Goal: Information Seeking & Learning: Learn about a topic

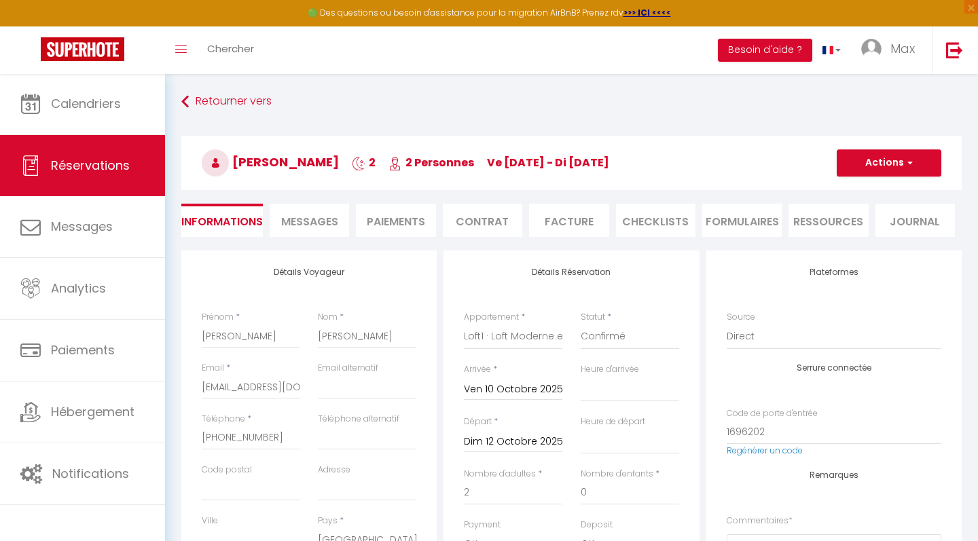
select select "PL"
select select "76015"
select select
click at [469, 251] on div "Détails Réservation Appartement * Loft2 · Loft moderne et luxueux à côté de l'a…" at bounding box center [570, 503] width 255 height 505
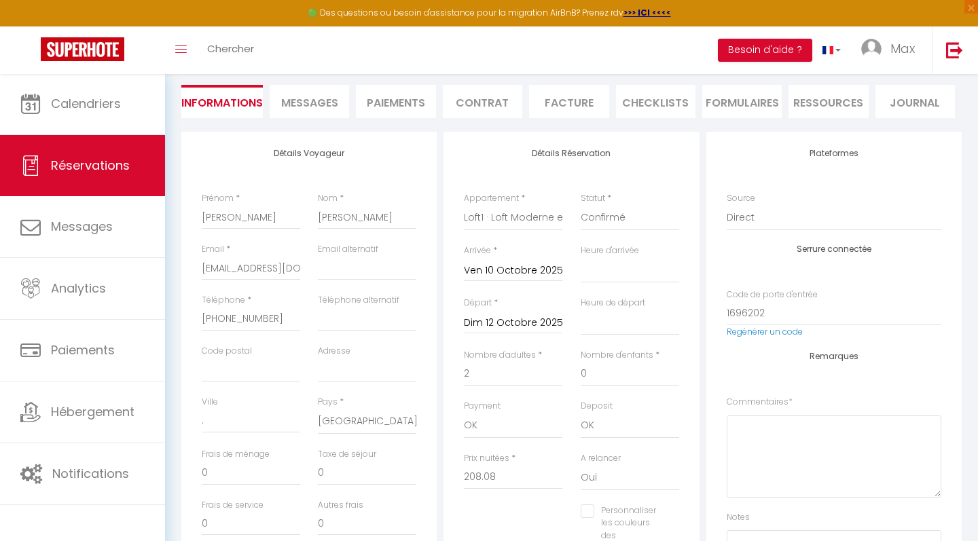
scroll to position [87, 0]
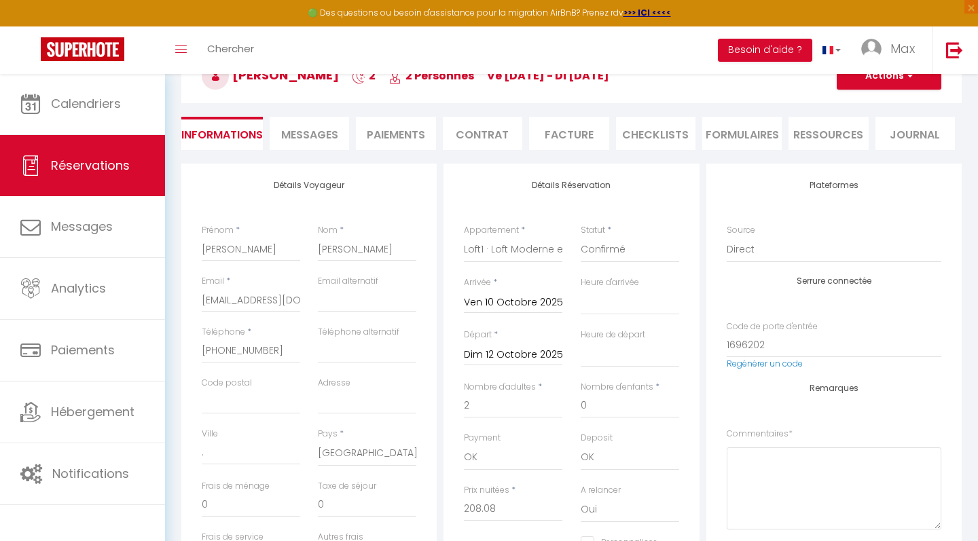
click at [305, 137] on span "Messages" at bounding box center [309, 135] width 57 height 16
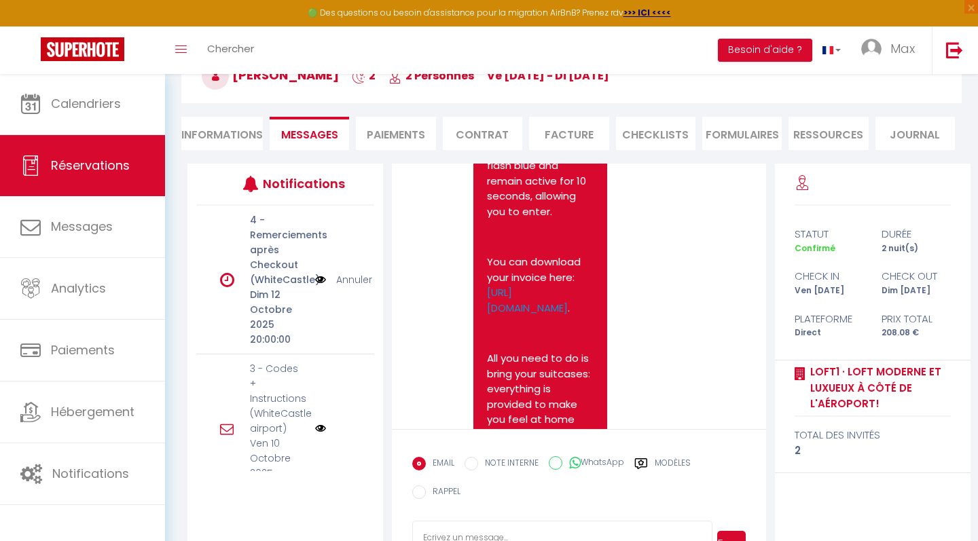
scroll to position [2039, 0]
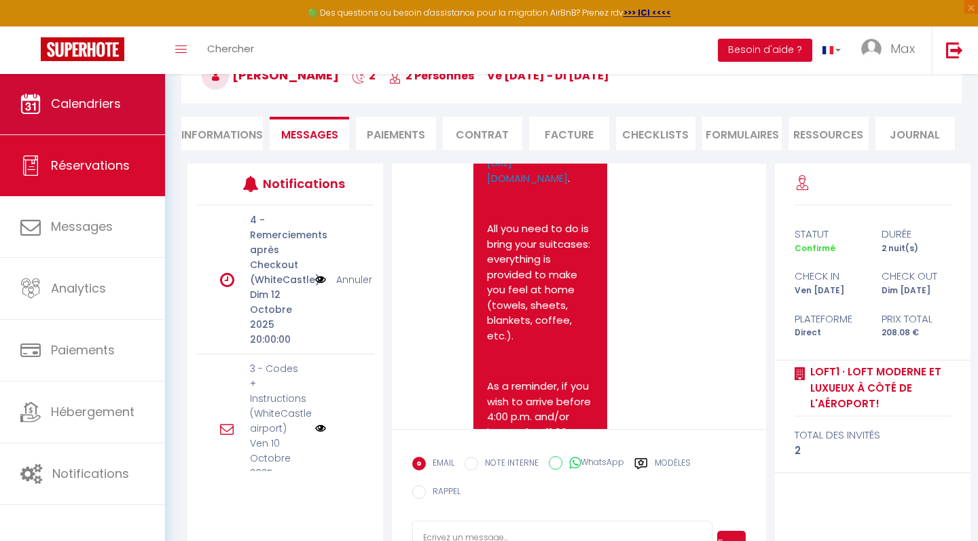
click at [94, 118] on link "Calendriers" at bounding box center [82, 103] width 165 height 61
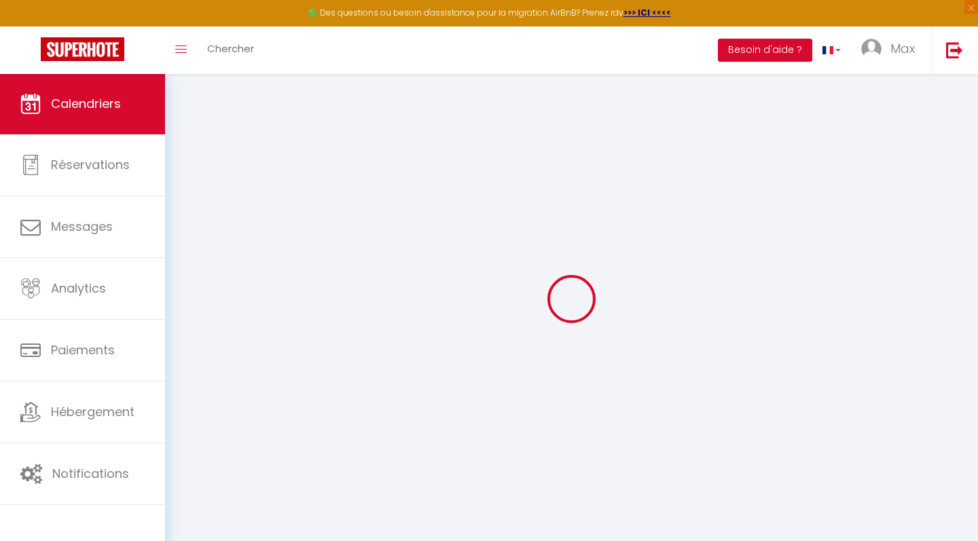
select select
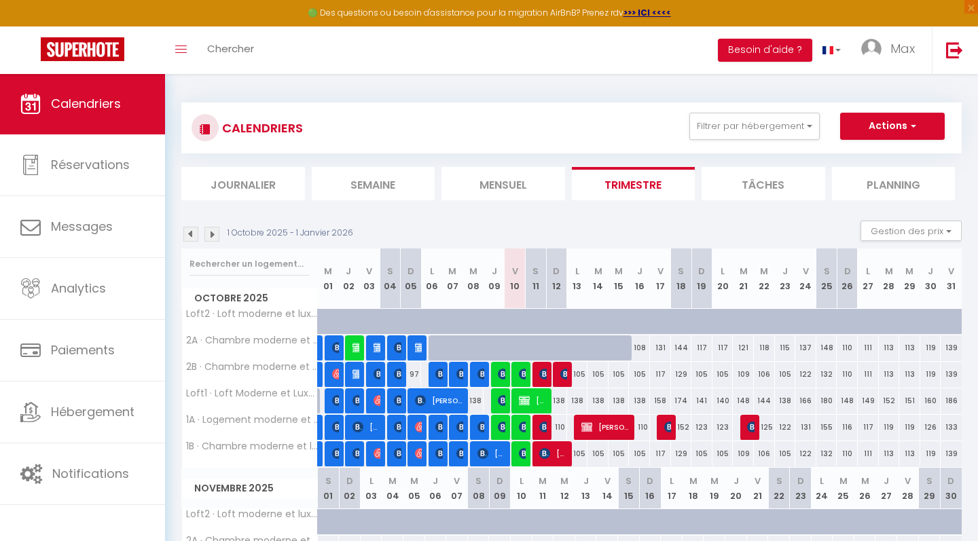
click at [543, 453] on img at bounding box center [544, 453] width 11 height 11
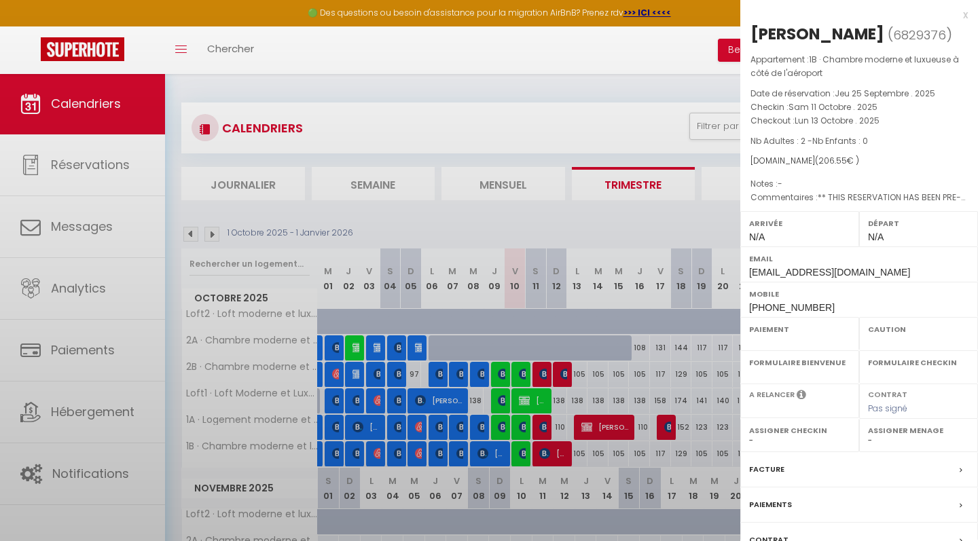
select select "OK"
select select "0"
select select "1"
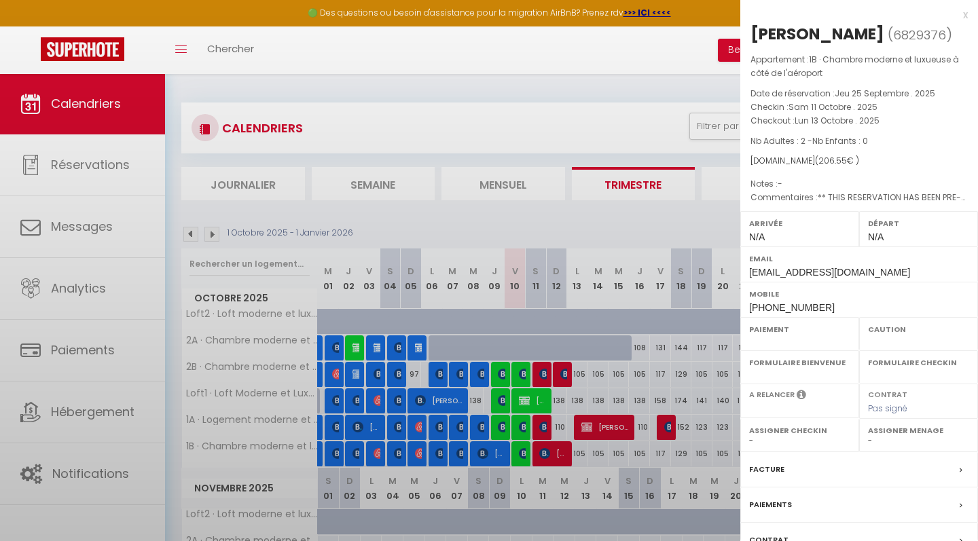
select select
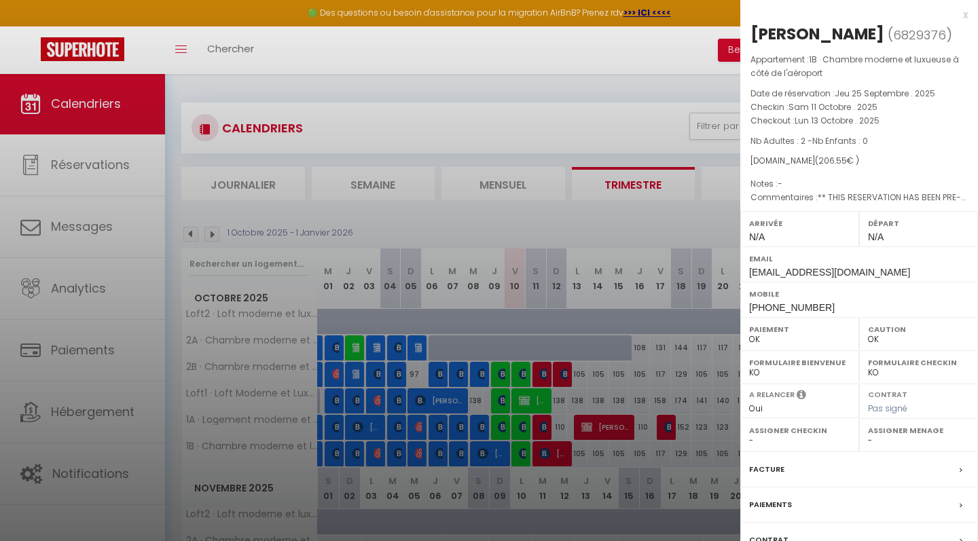
drag, startPoint x: 811, startPoint y: 181, endPoint x: 839, endPoint y: 180, distance: 28.5
click at [839, 166] on span "( 206.55 € )" at bounding box center [837, 161] width 44 height 12
click at [965, 14] on div "x" at bounding box center [853, 15] width 227 height 16
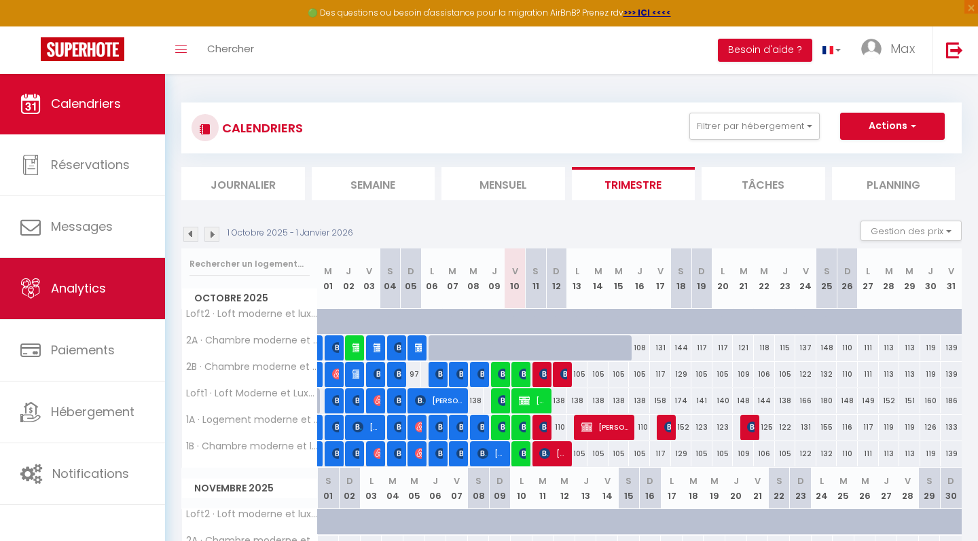
click at [103, 293] on span "Analytics" at bounding box center [78, 288] width 55 height 17
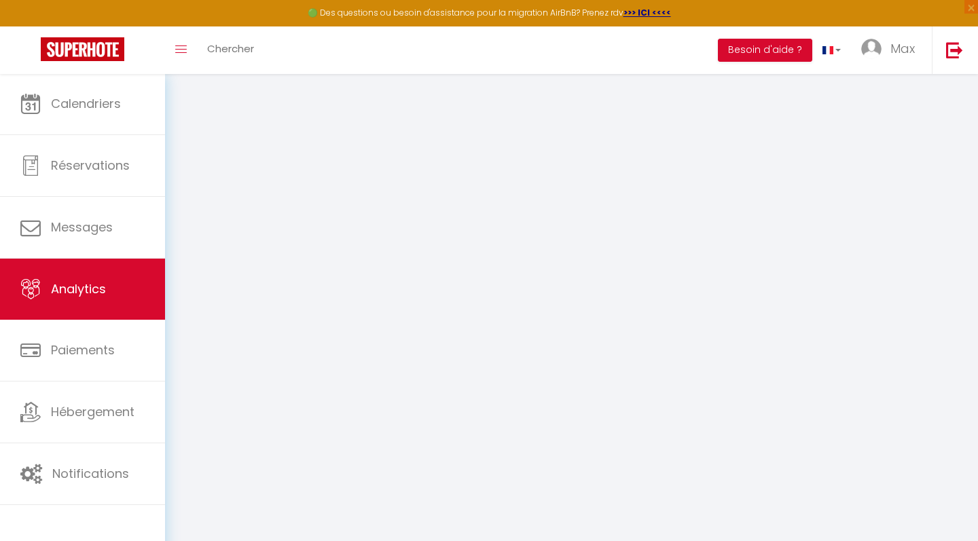
select select "2025"
select select "10"
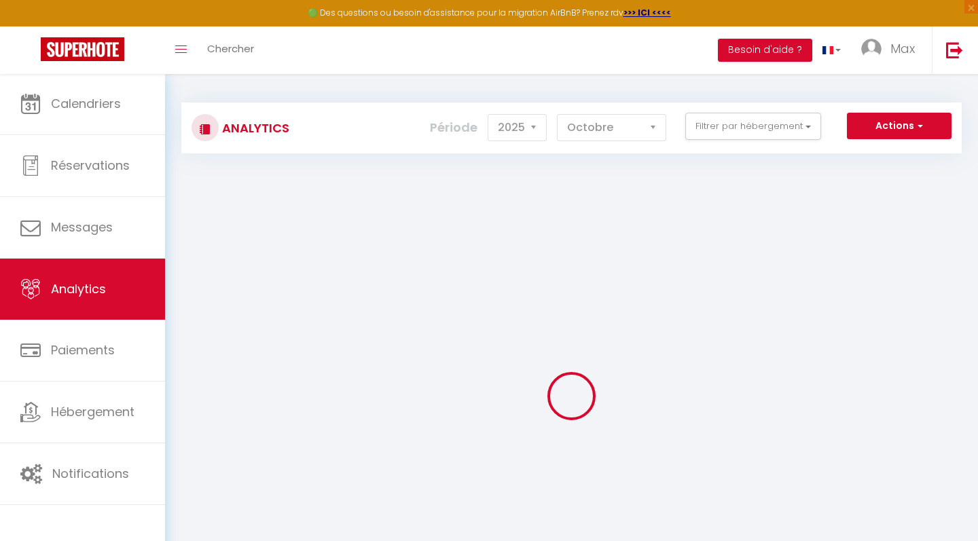
checkbox Castle "false"
checkbox l\'aéroport "false"
checkbox luxueuse\! "false"
checkbox l\'aéroport\! "false"
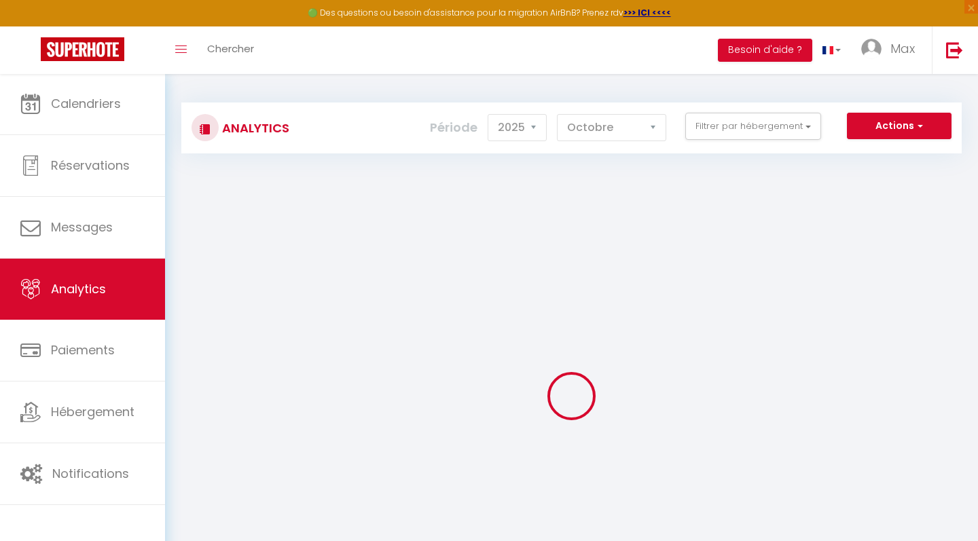
checkbox l\'aéroport "false"
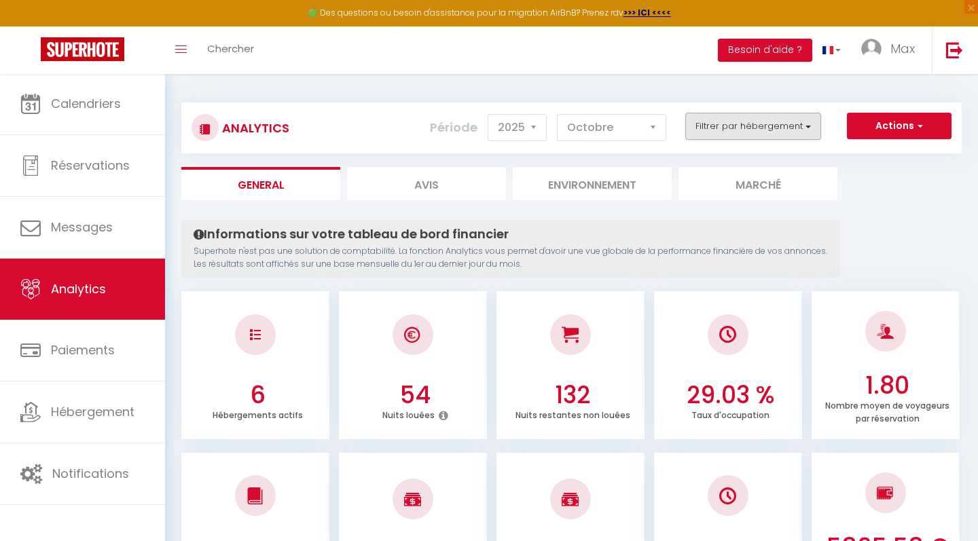
click at [773, 123] on button "Filtrer par hébergement" at bounding box center [753, 126] width 136 height 27
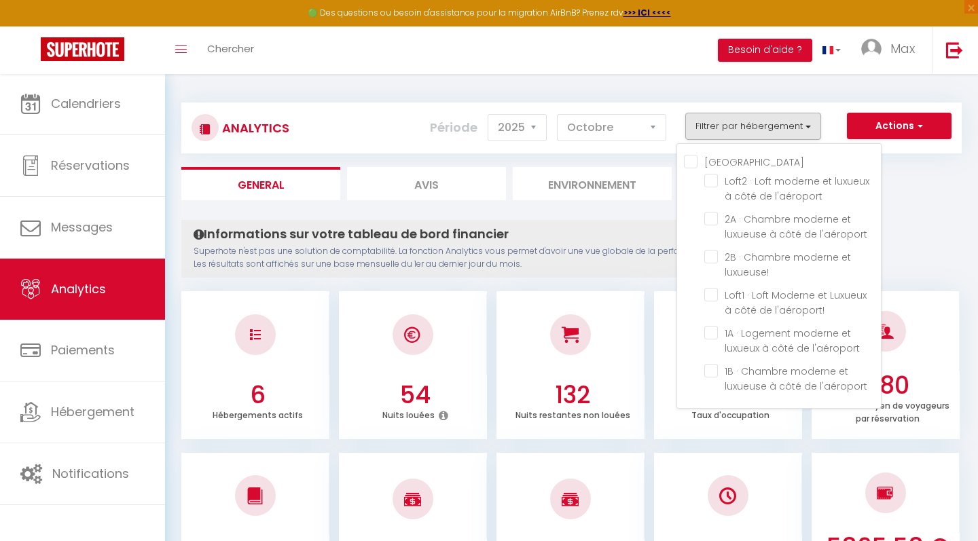
click at [690, 162] on Castle "[GEOGRAPHIC_DATA]" at bounding box center [782, 161] width 197 height 14
checkbox Castle "true"
checkbox l\'aéroport "true"
checkbox luxueuse\! "true"
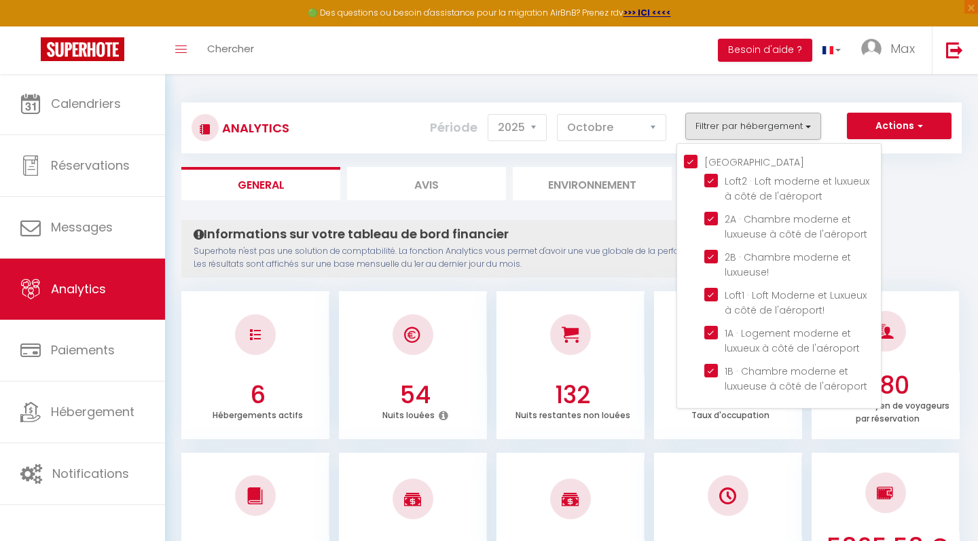
checkbox l\'aéroport\! "true"
checkbox l\'aéroport "true"
click at [711, 181] on l\'aéroport "checkbox" at bounding box center [792, 181] width 177 height 14
checkbox l\'aéroport "false"
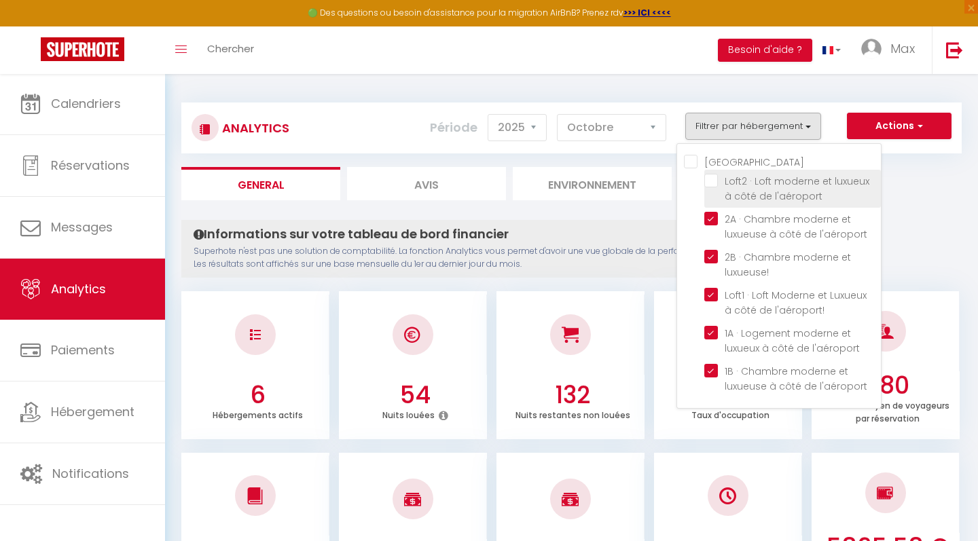
checkbox Castle "false"
click at [942, 190] on ul "General Avis Environnement Marché" at bounding box center [571, 183] width 780 height 33
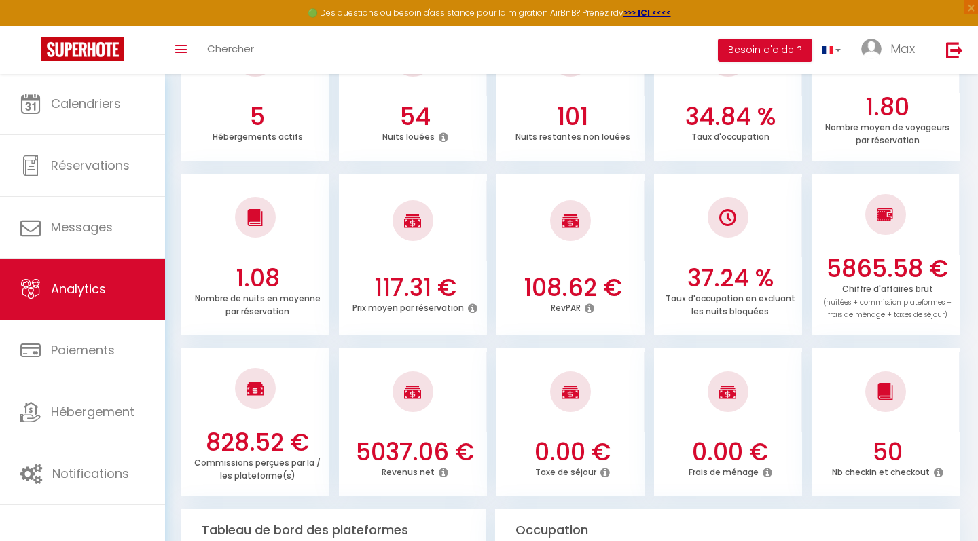
scroll to position [293, 0]
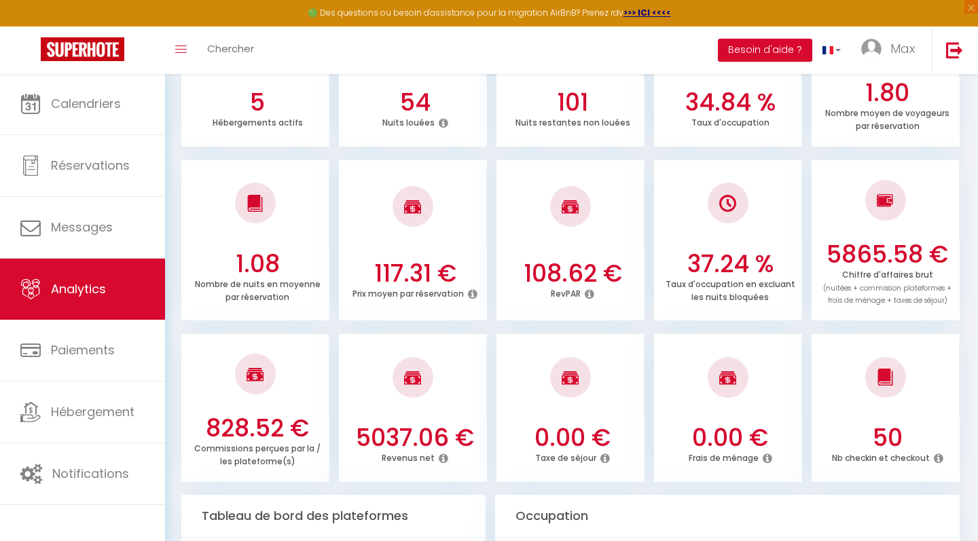
click at [858, 248] on h3 "5865.58 €" at bounding box center [887, 254] width 137 height 29
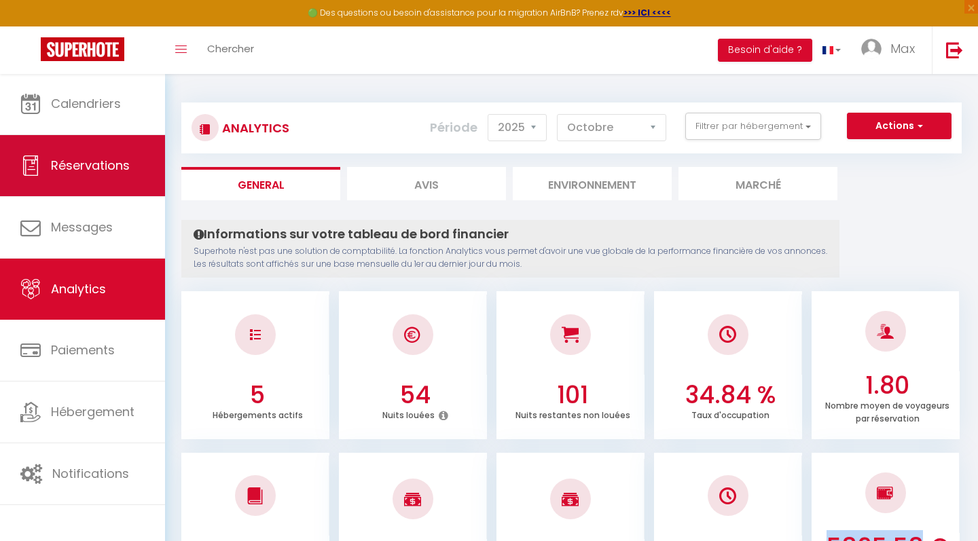
scroll to position [0, 0]
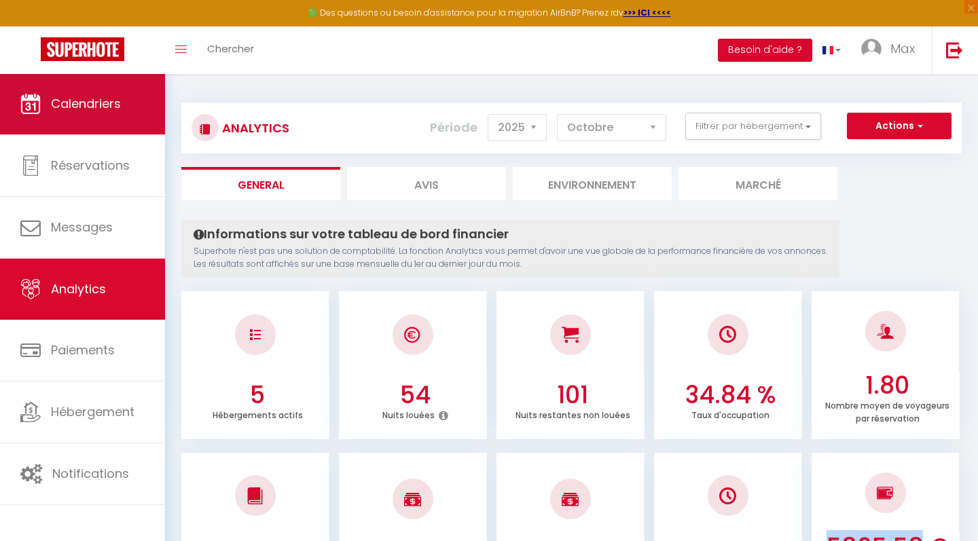
click at [91, 115] on link "Calendriers" at bounding box center [82, 103] width 165 height 61
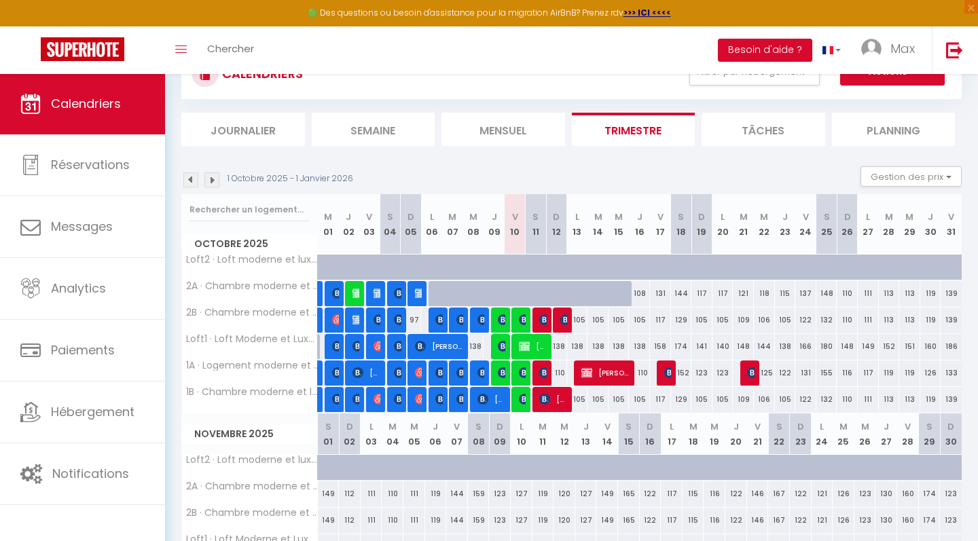
scroll to position [55, 0]
